Goal: Book appointment/travel/reservation

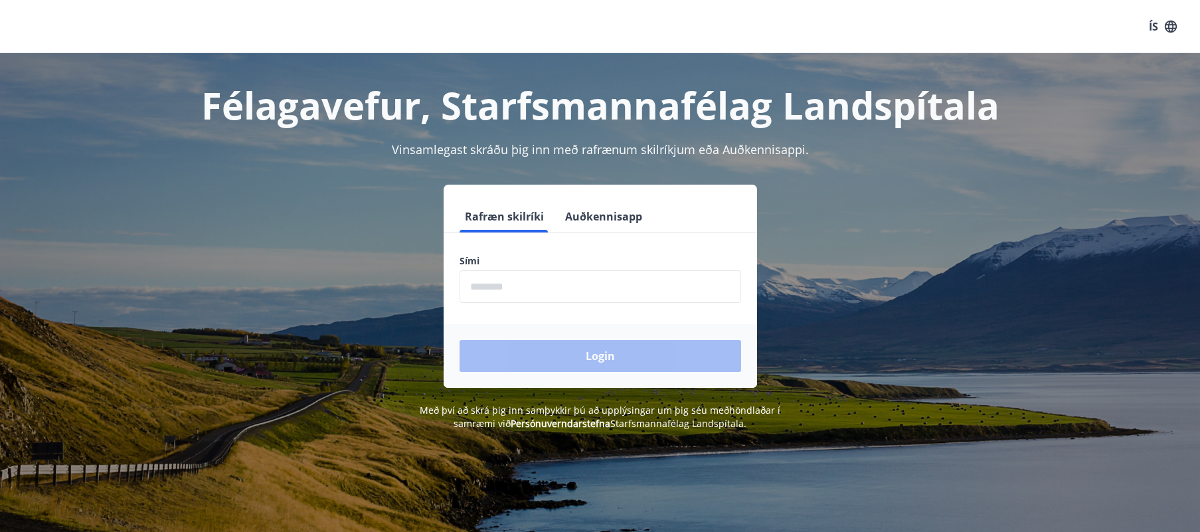
click at [492, 292] on input "phone" at bounding box center [600, 286] width 282 height 33
type input "********"
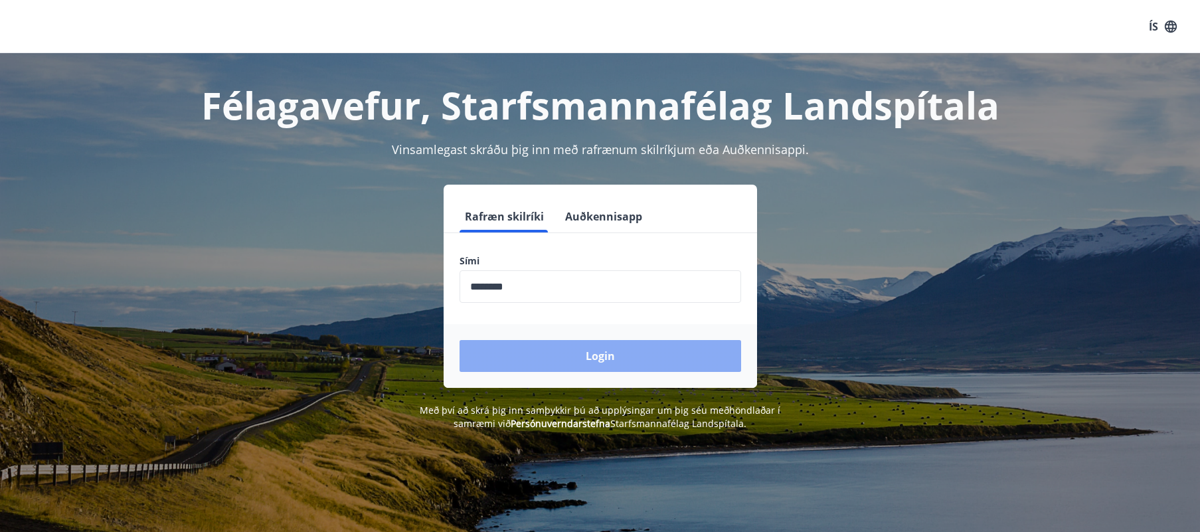
click at [567, 351] on button "Login" at bounding box center [600, 356] width 282 height 32
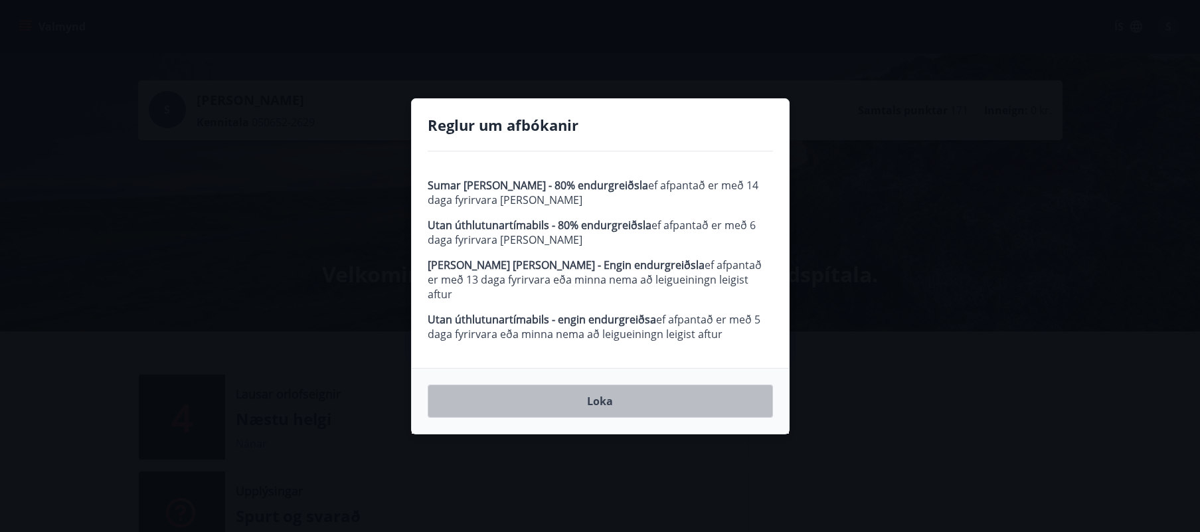
click at [609, 394] on button "Loka" at bounding box center [600, 400] width 345 height 33
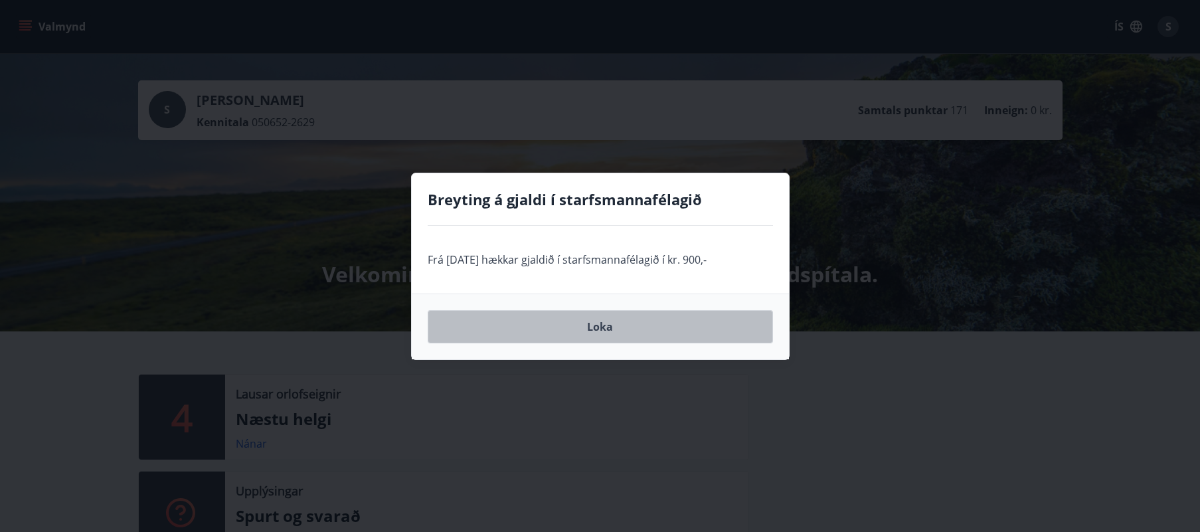
click at [602, 323] on button "Loka" at bounding box center [600, 326] width 345 height 33
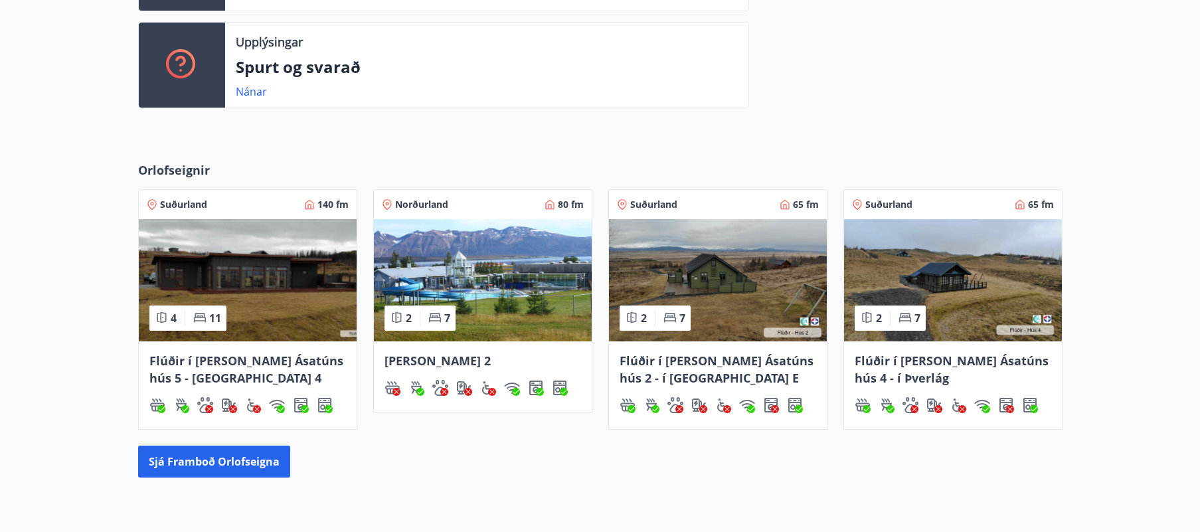
scroll to position [450, 0]
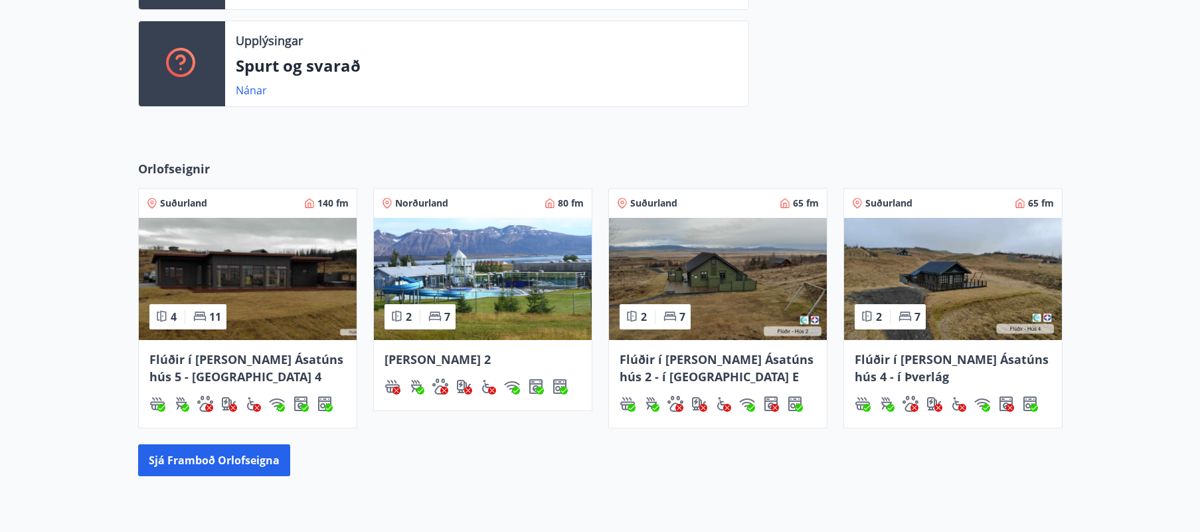
click at [208, 255] on img at bounding box center [248, 279] width 218 height 122
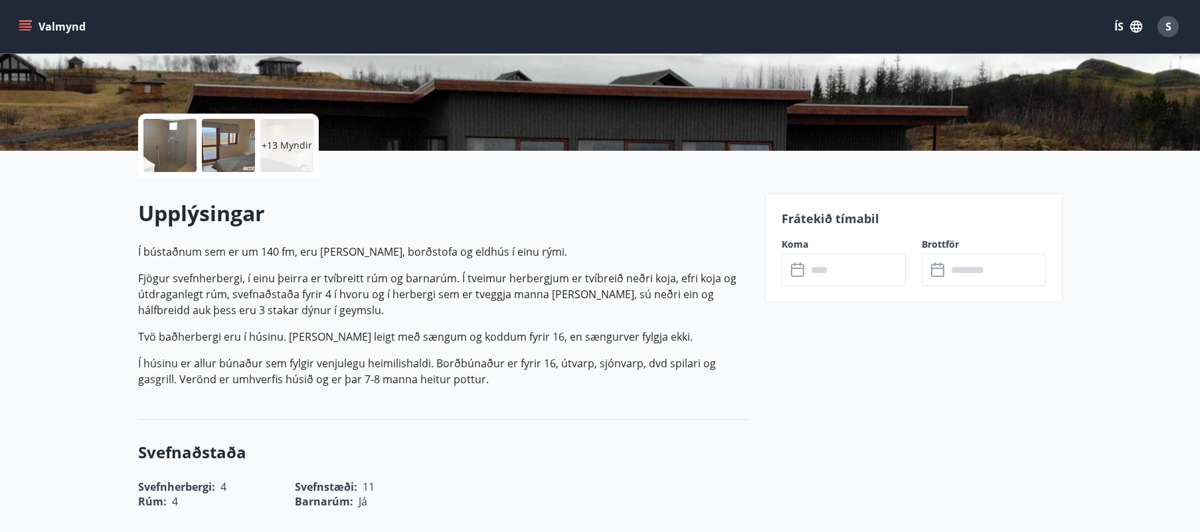
scroll to position [246, 0]
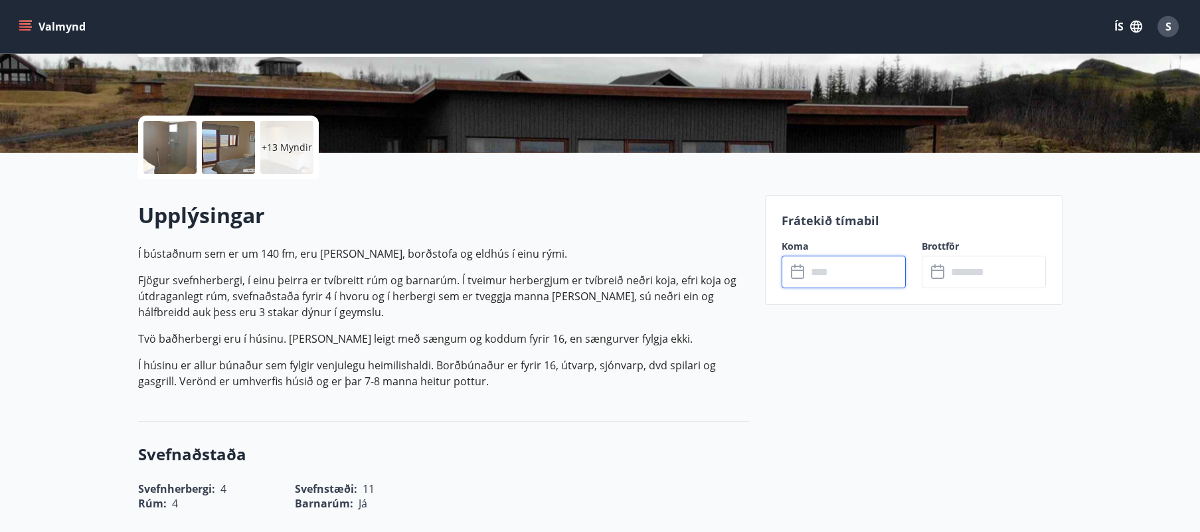
click at [814, 269] on input "text" at bounding box center [856, 272] width 99 height 33
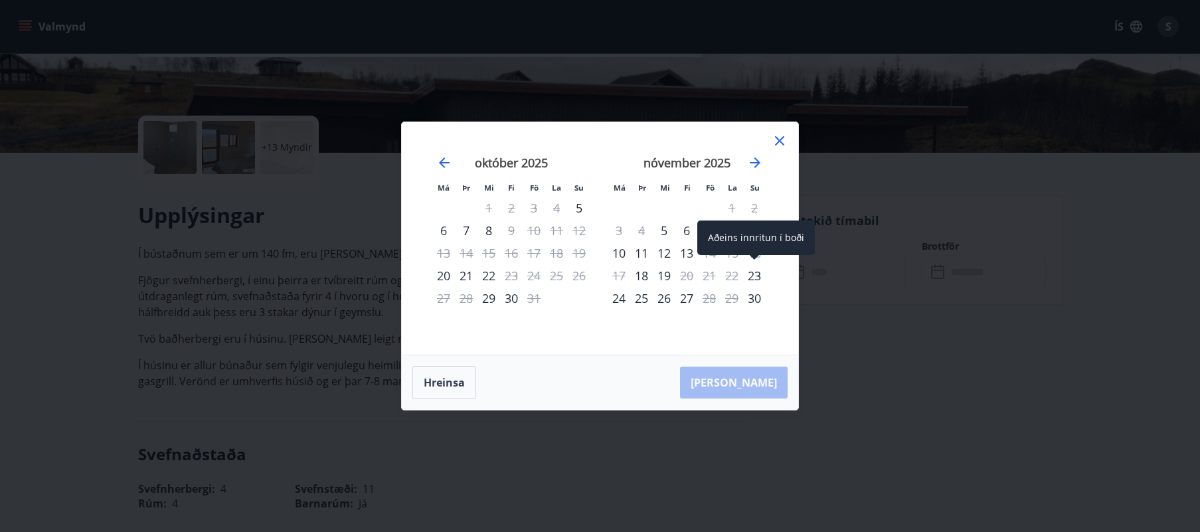
click at [756, 272] on div "23" at bounding box center [754, 275] width 23 height 23
click at [621, 299] on div "24" at bounding box center [619, 298] width 23 height 23
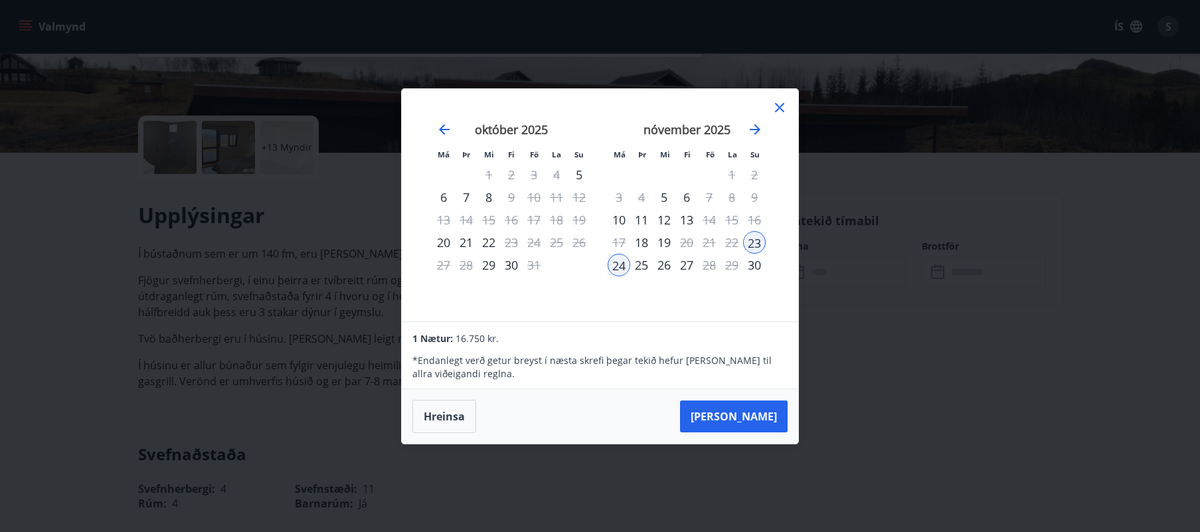
click at [728, 240] on div "22" at bounding box center [731, 242] width 23 height 23
click at [764, 414] on button "Taka Frá" at bounding box center [734, 416] width 108 height 32
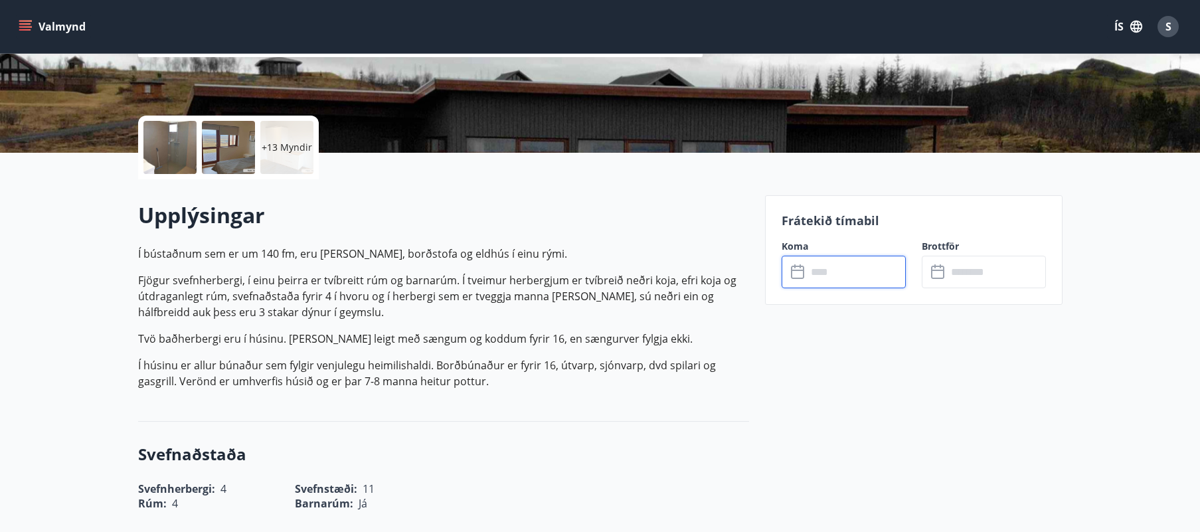
type input "******"
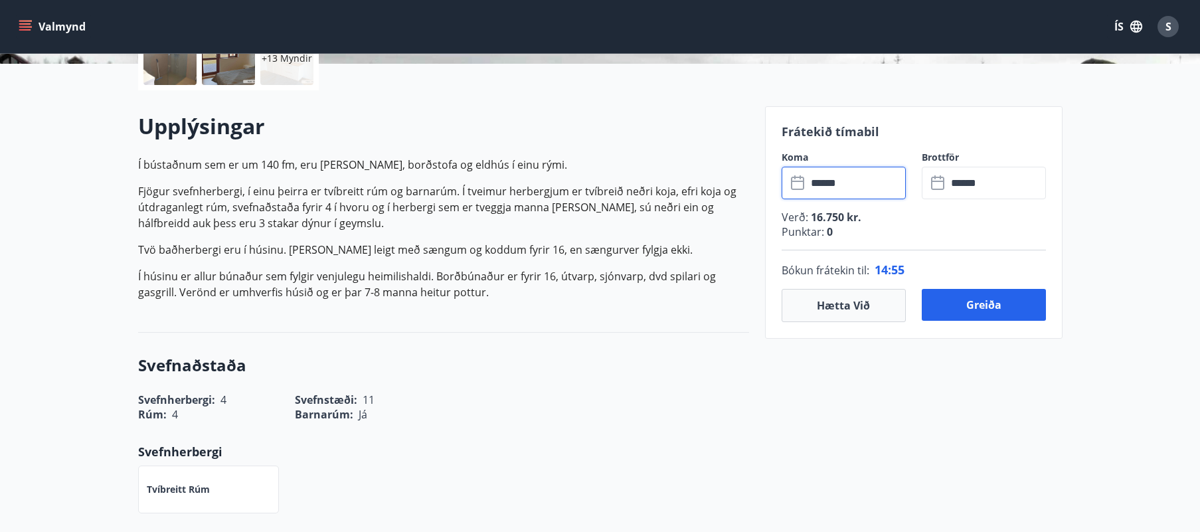
scroll to position [335, 0]
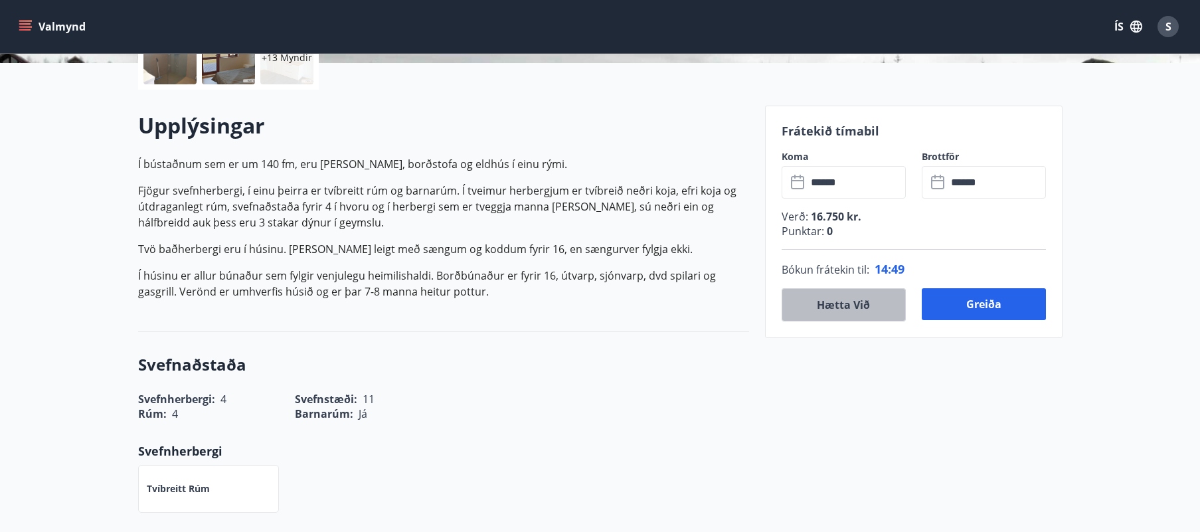
click at [848, 304] on button "Hætta við" at bounding box center [843, 304] width 124 height 33
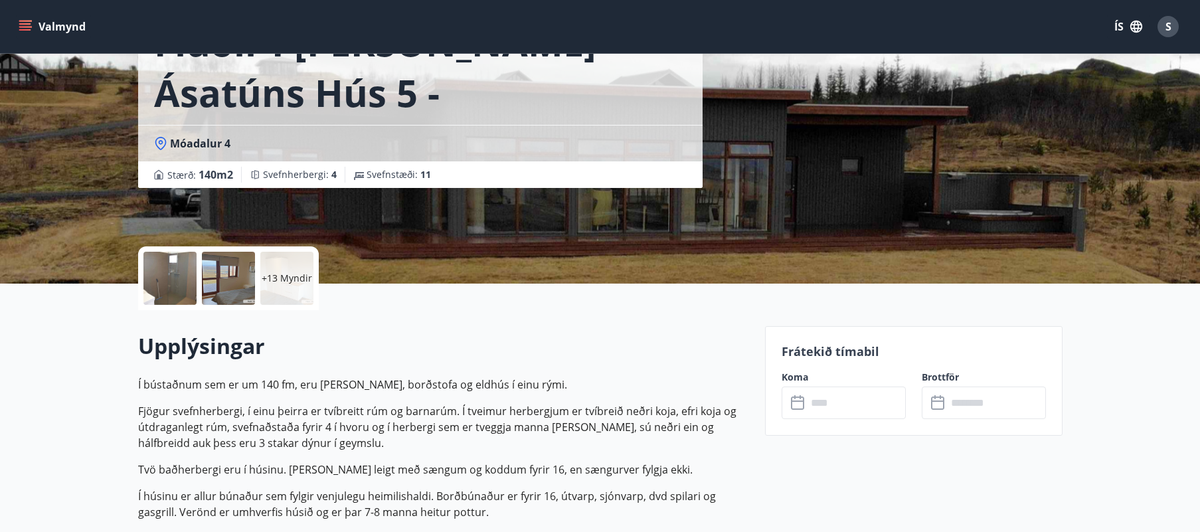
scroll to position [139, 0]
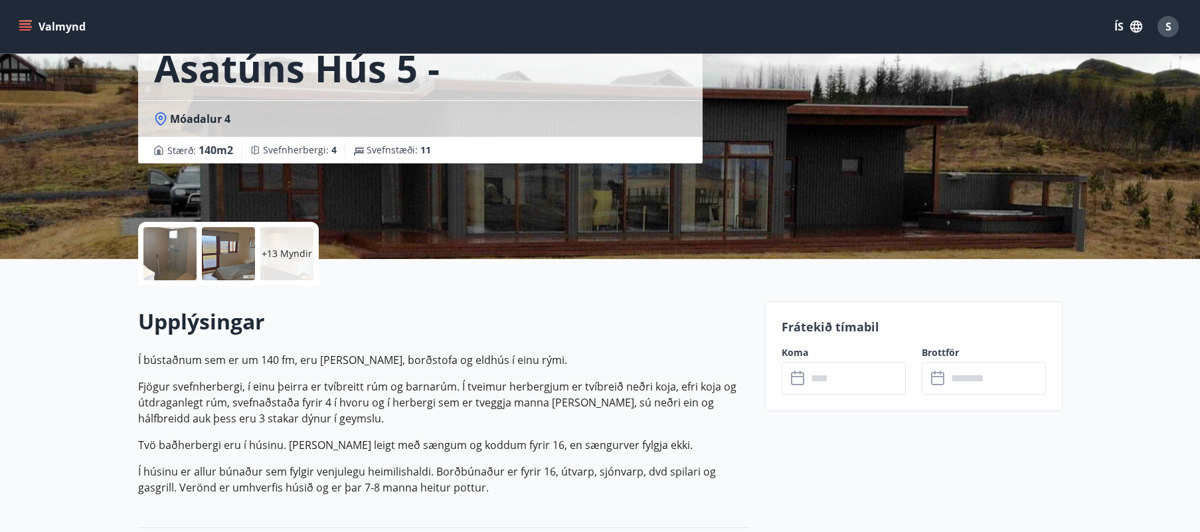
click at [801, 379] on icon at bounding box center [799, 378] width 16 height 16
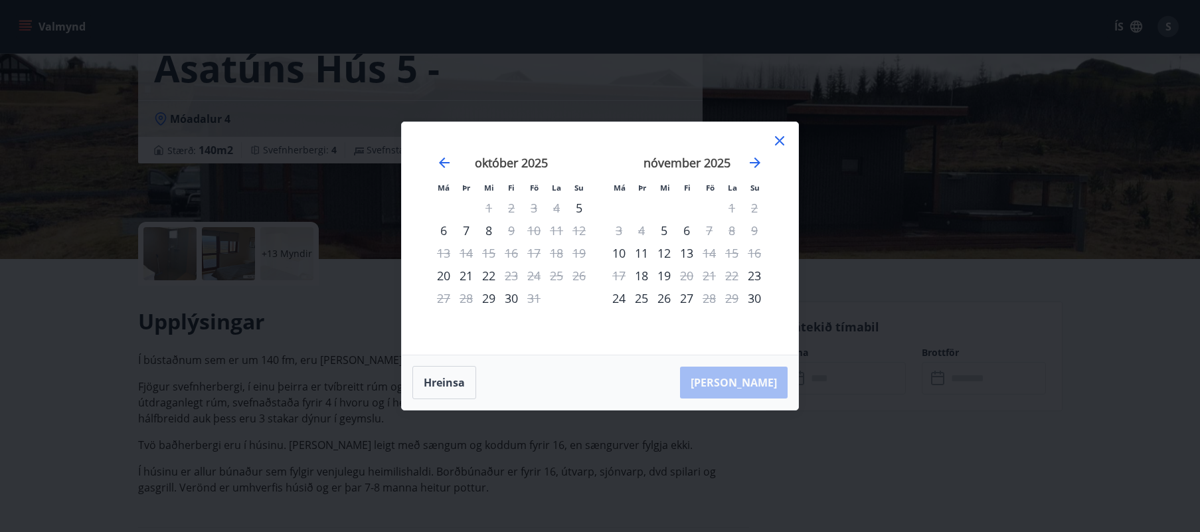
click at [779, 136] on icon at bounding box center [779, 141] width 16 height 16
